Goal: Transaction & Acquisition: Purchase product/service

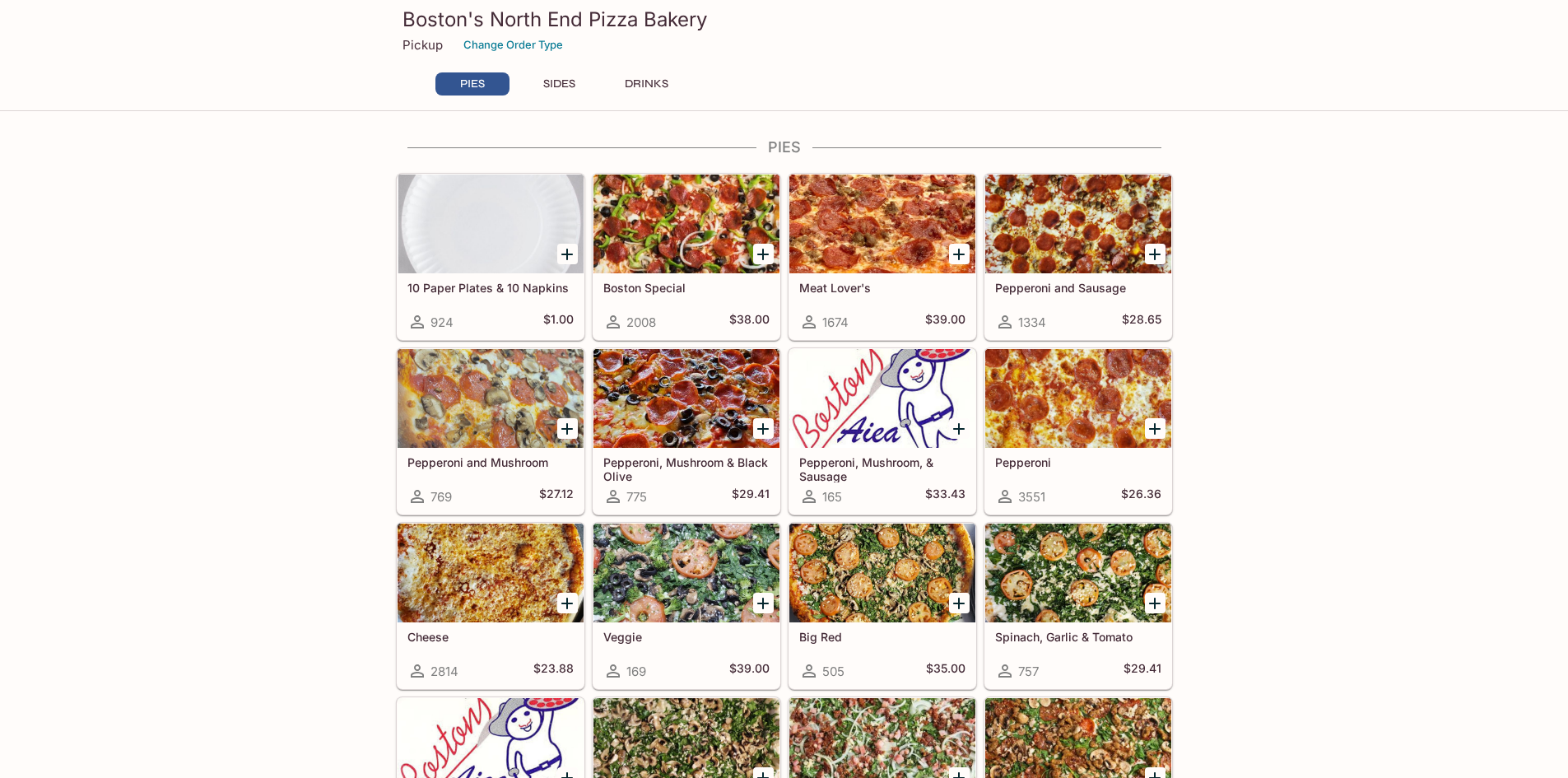
click at [557, 80] on button "SIDES" at bounding box center [559, 84] width 74 height 23
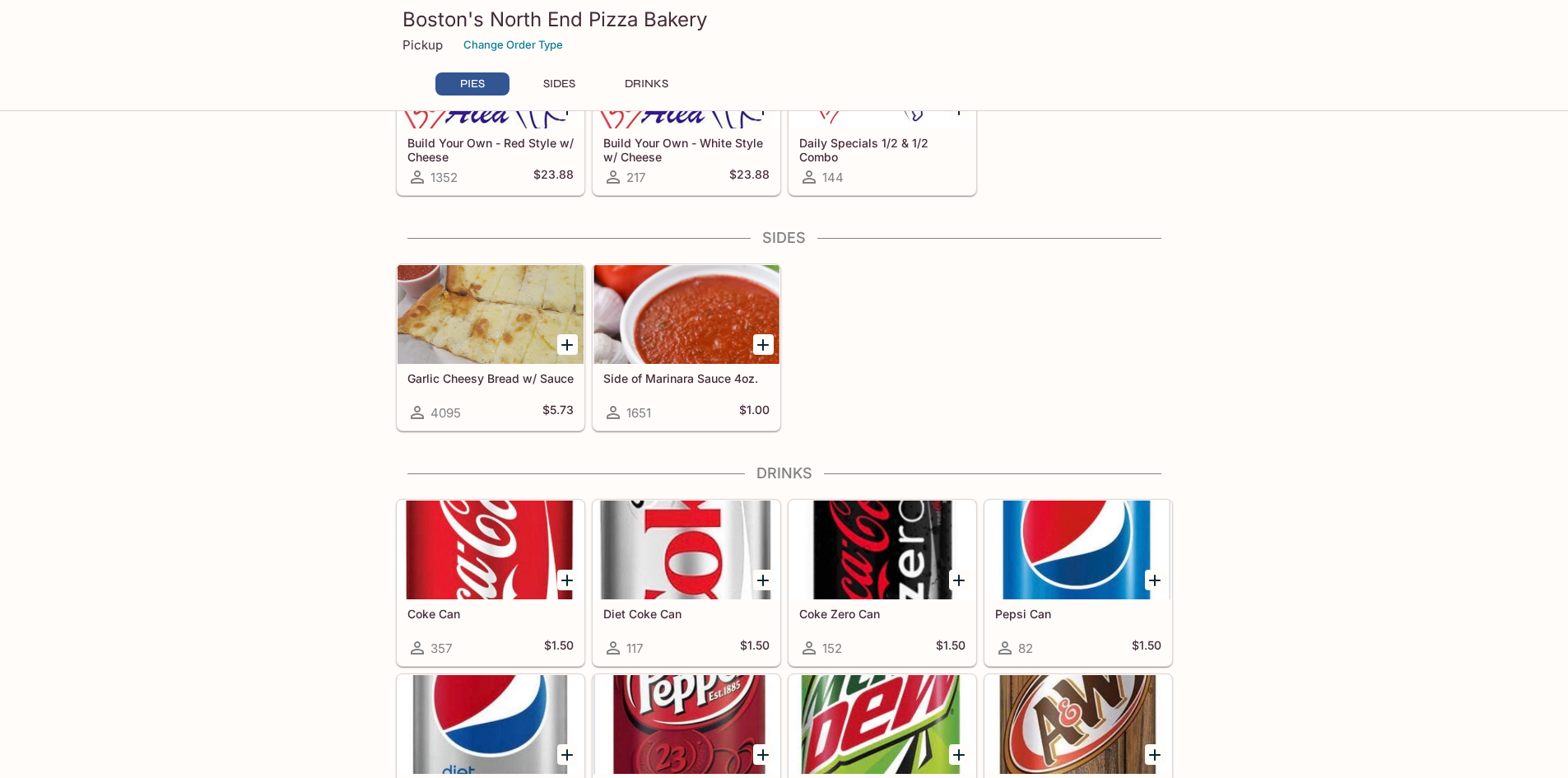
scroll to position [669, 0]
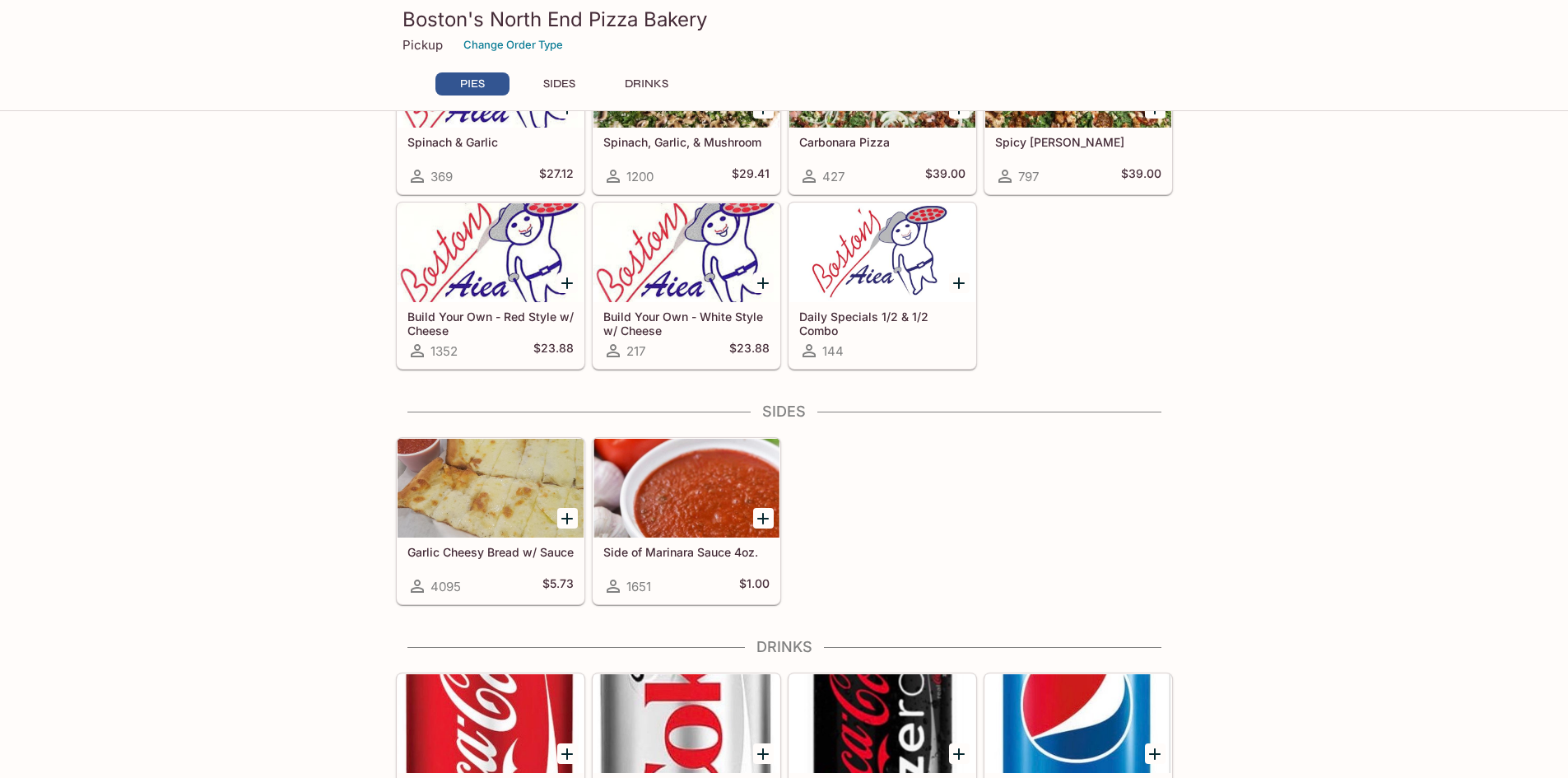
click at [466, 87] on button "PIES" at bounding box center [472, 84] width 74 height 23
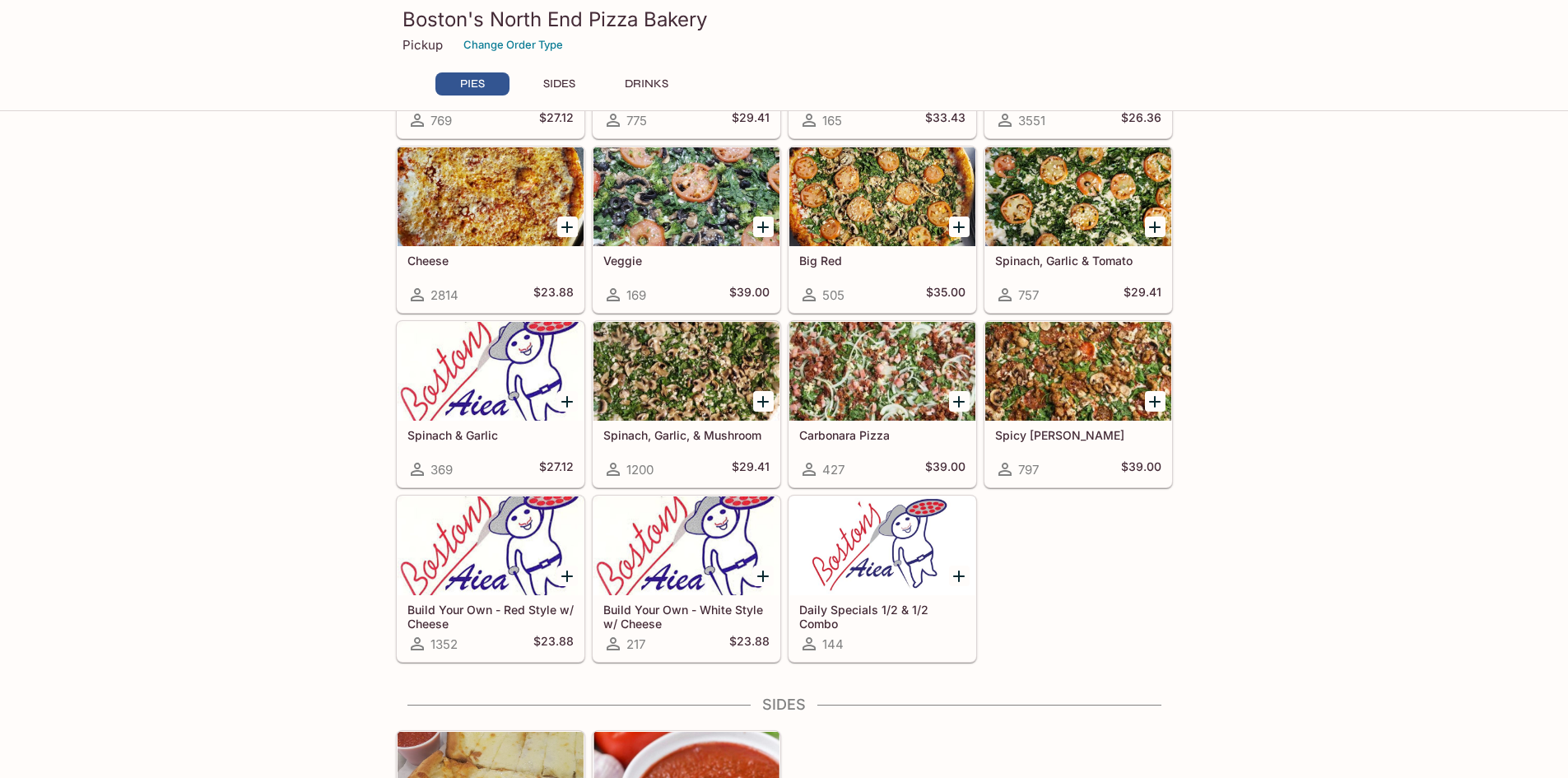
scroll to position [411, 0]
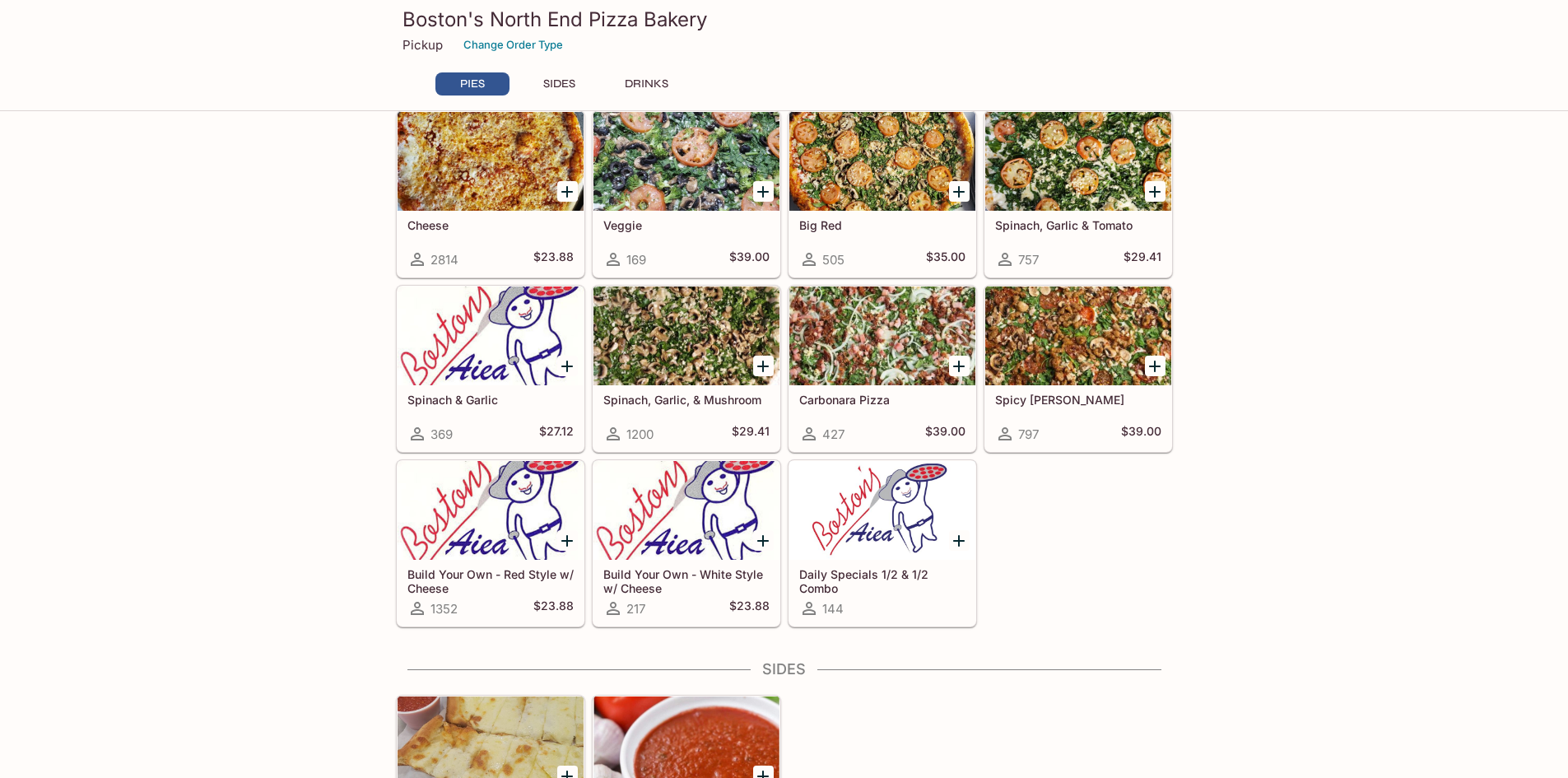
click at [855, 563] on div "Daily Specials 1/2 & 1/2 Combo 144" at bounding box center [882, 592] width 186 height 66
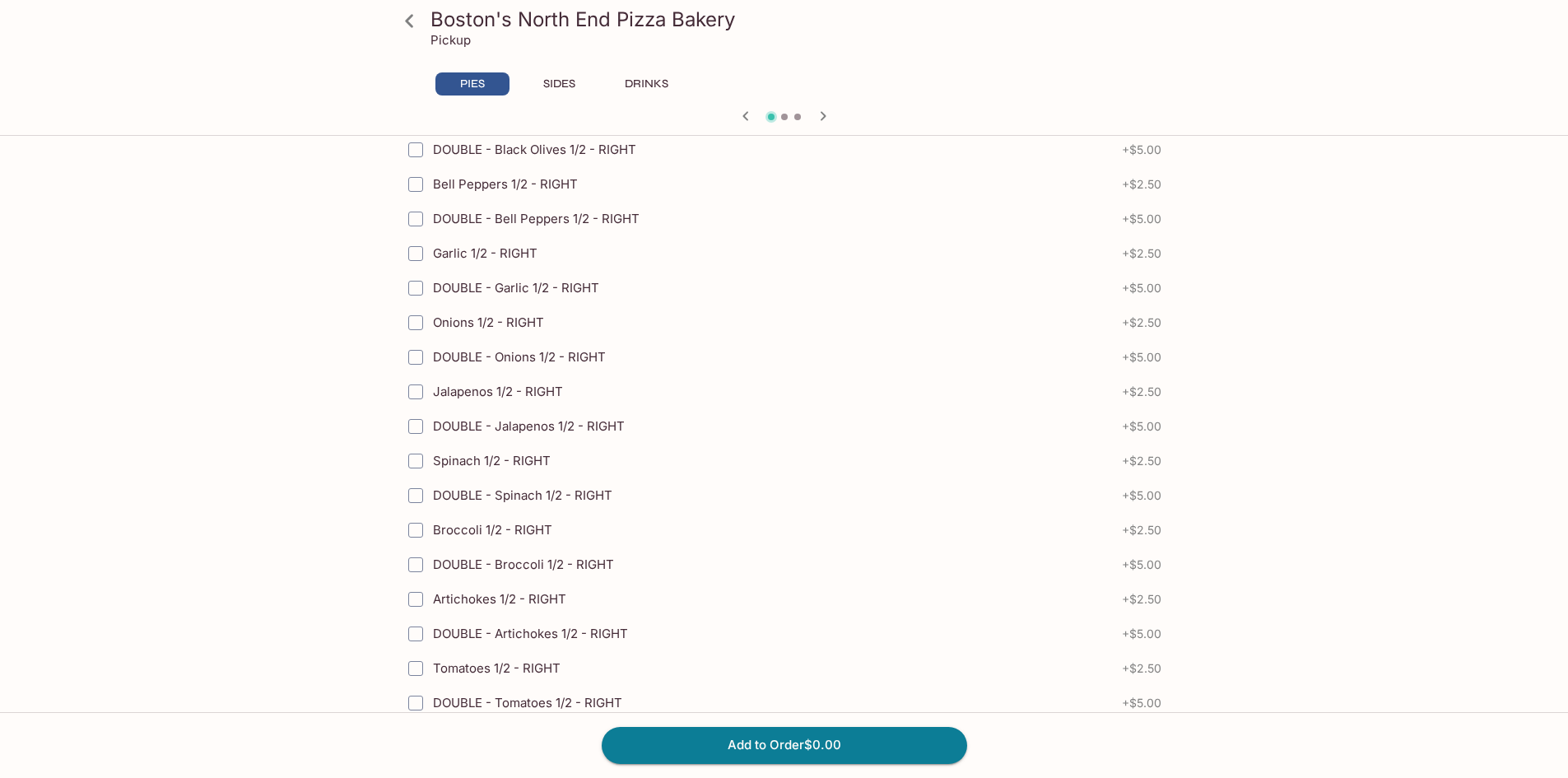
scroll to position [2716, 0]
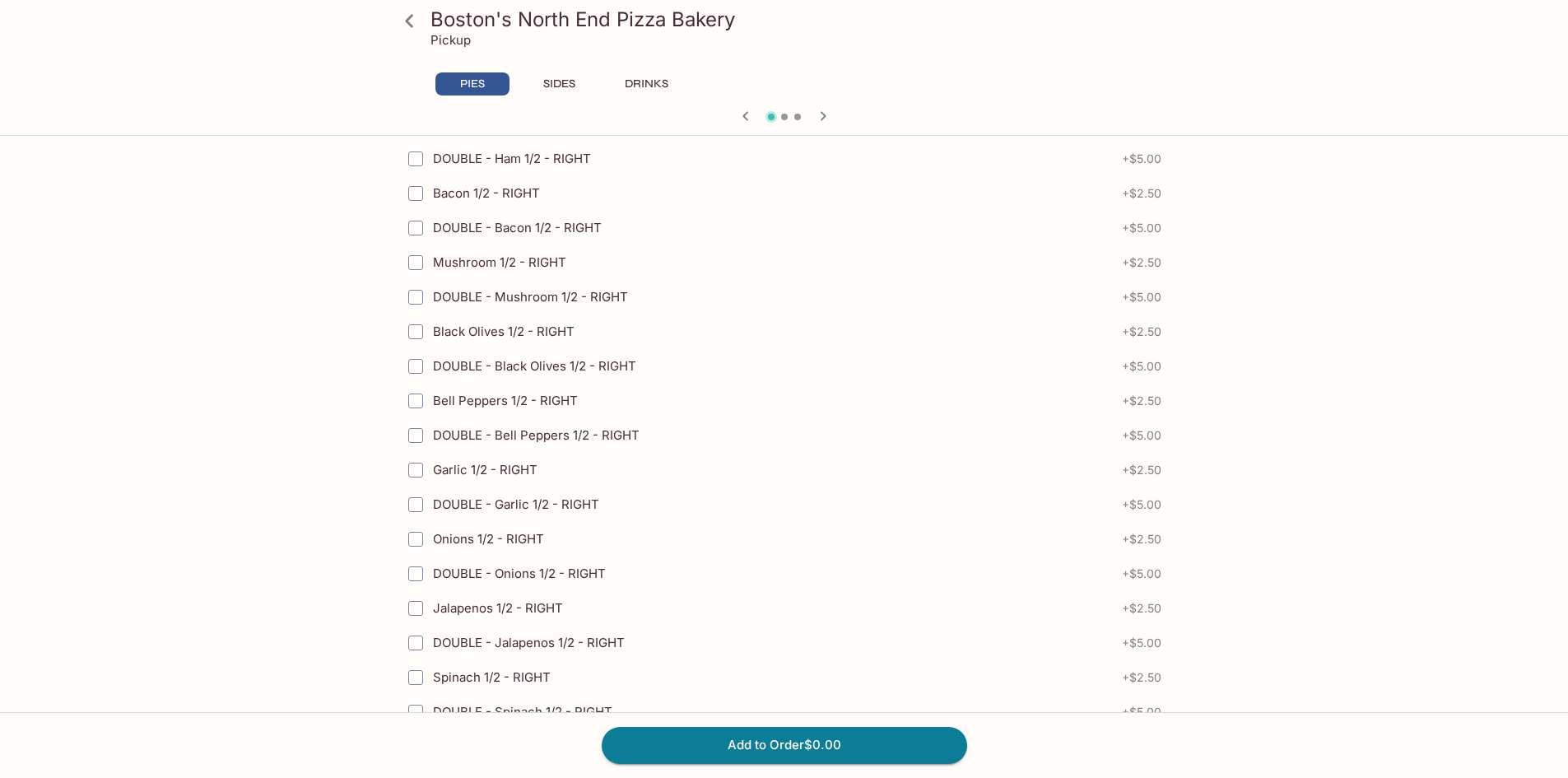
scroll to position [411, 0]
